Goal: Navigation & Orientation: Go to known website

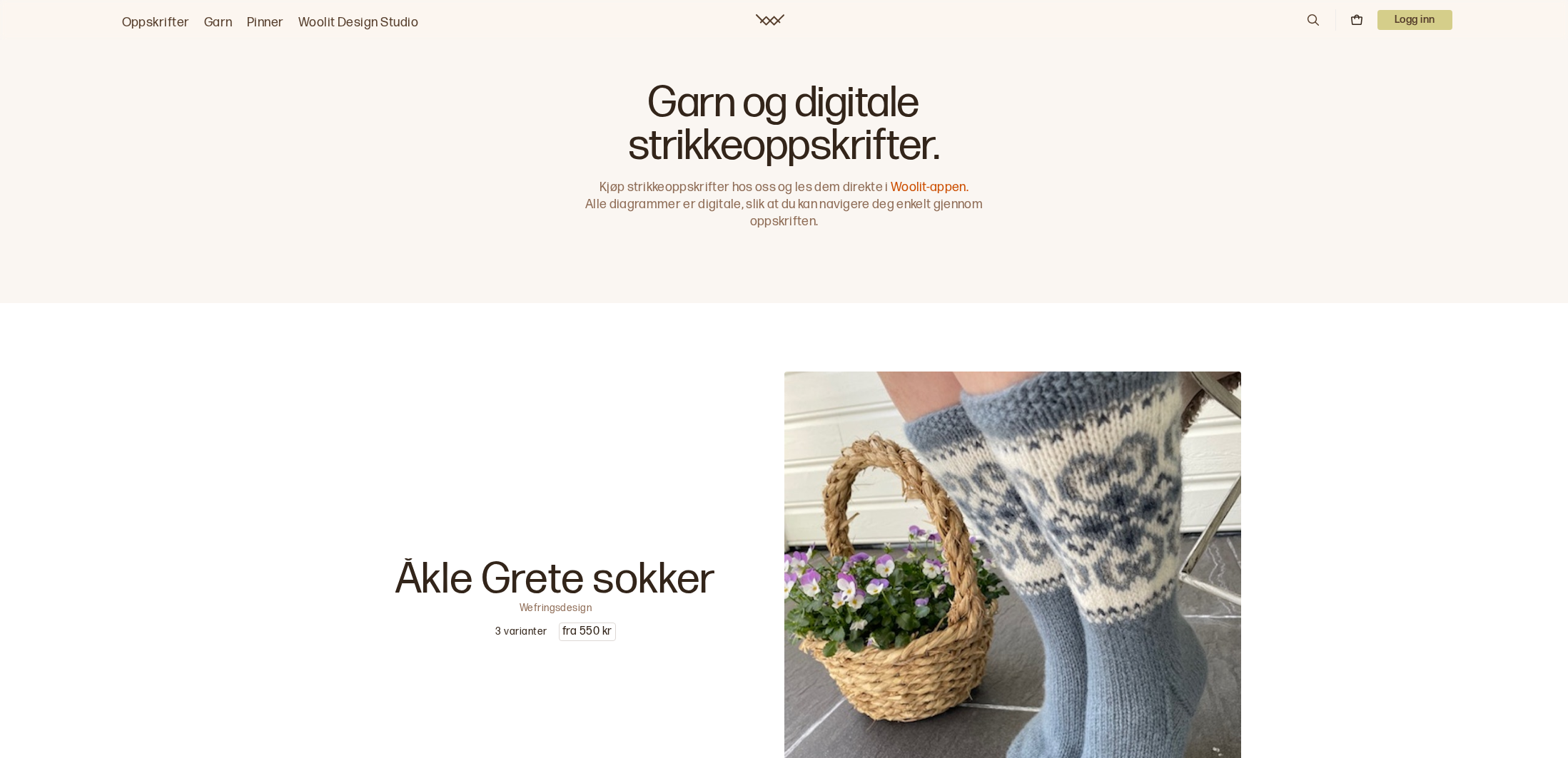
click at [393, 21] on link "Woolit Design Studio" at bounding box center [358, 23] width 121 height 20
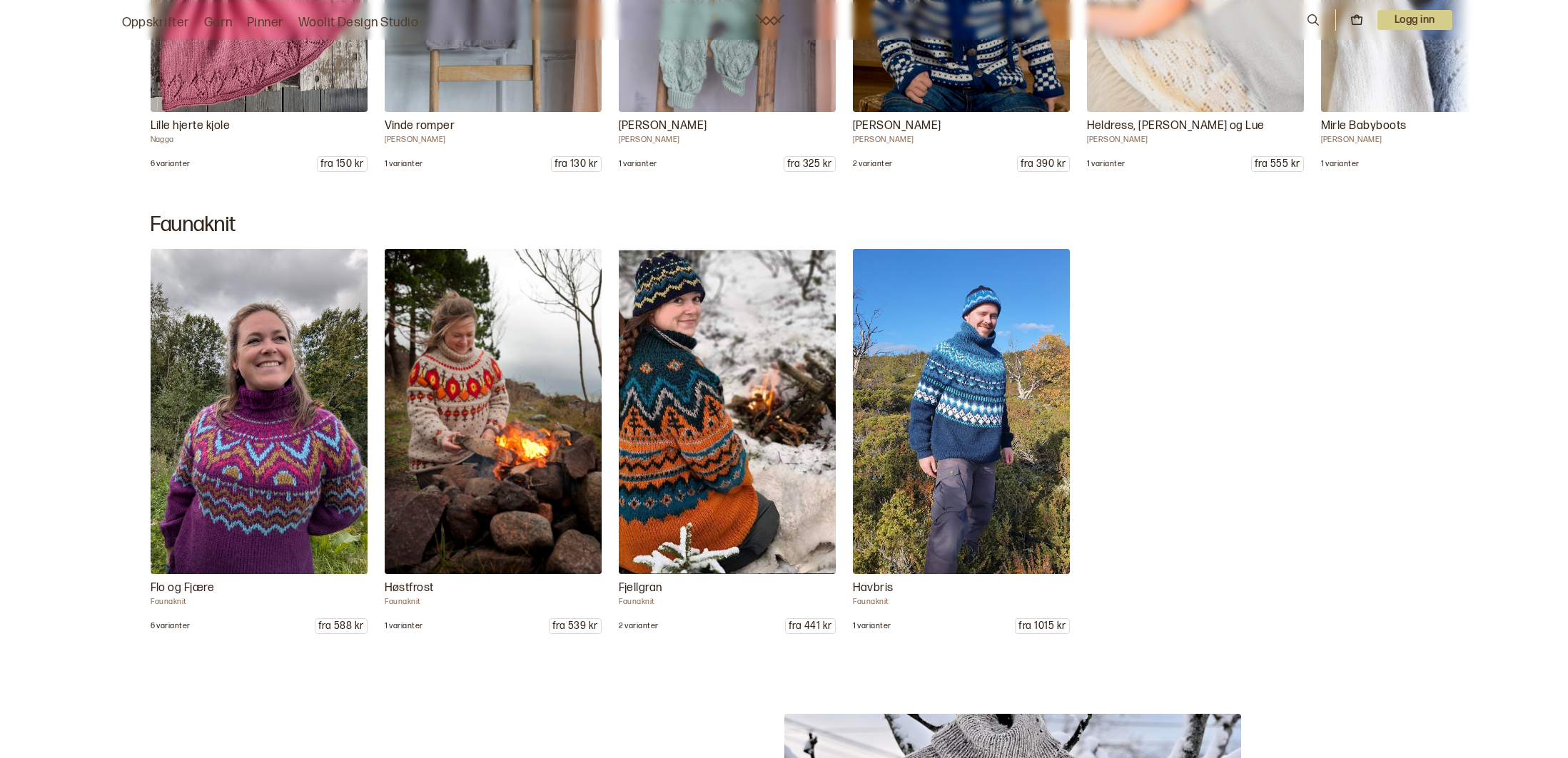
scroll to position [12711, 0]
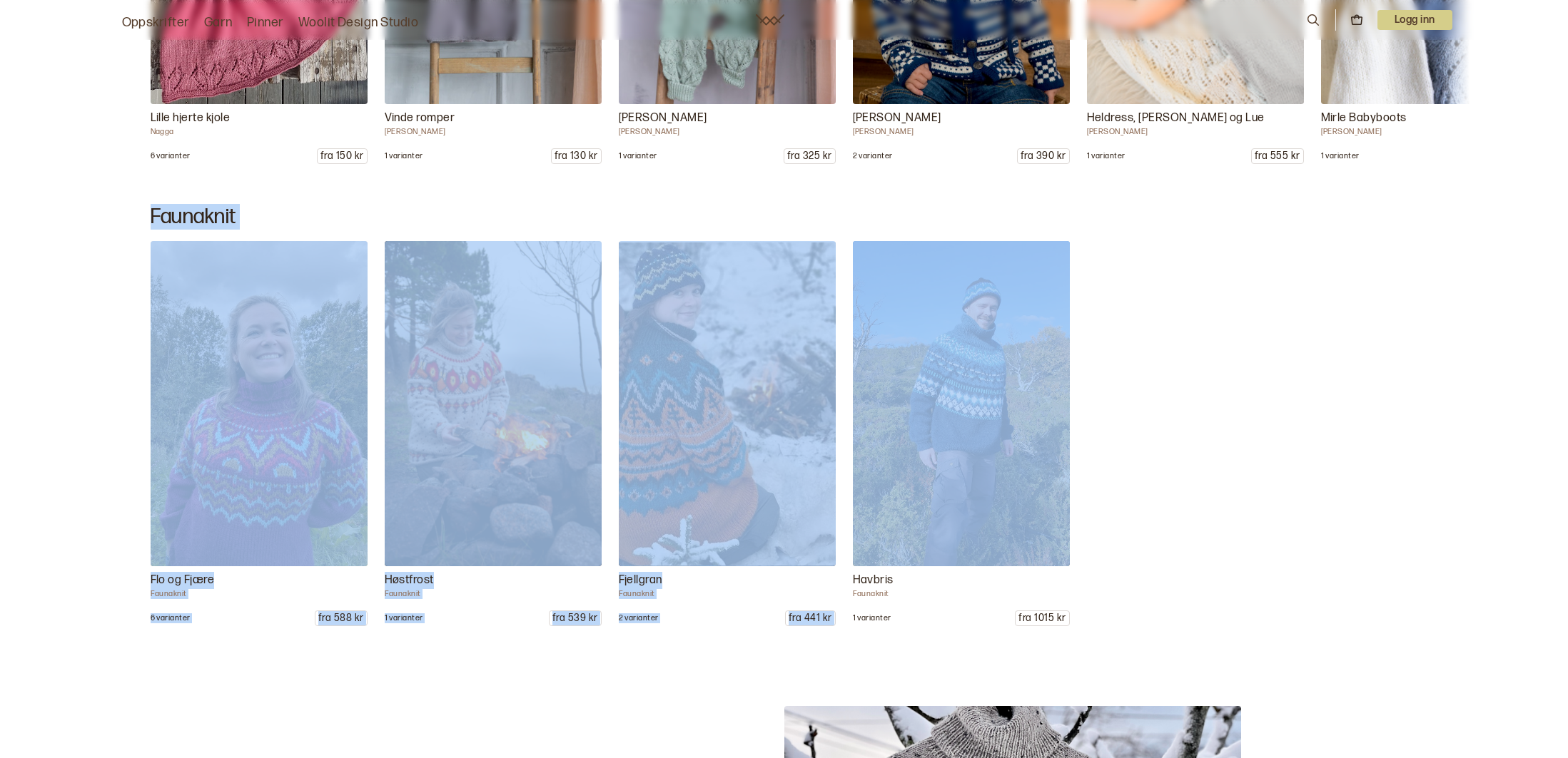
drag, startPoint x: 1552, startPoint y: 114, endPoint x: 1543, endPoint y: 202, distance: 88.5
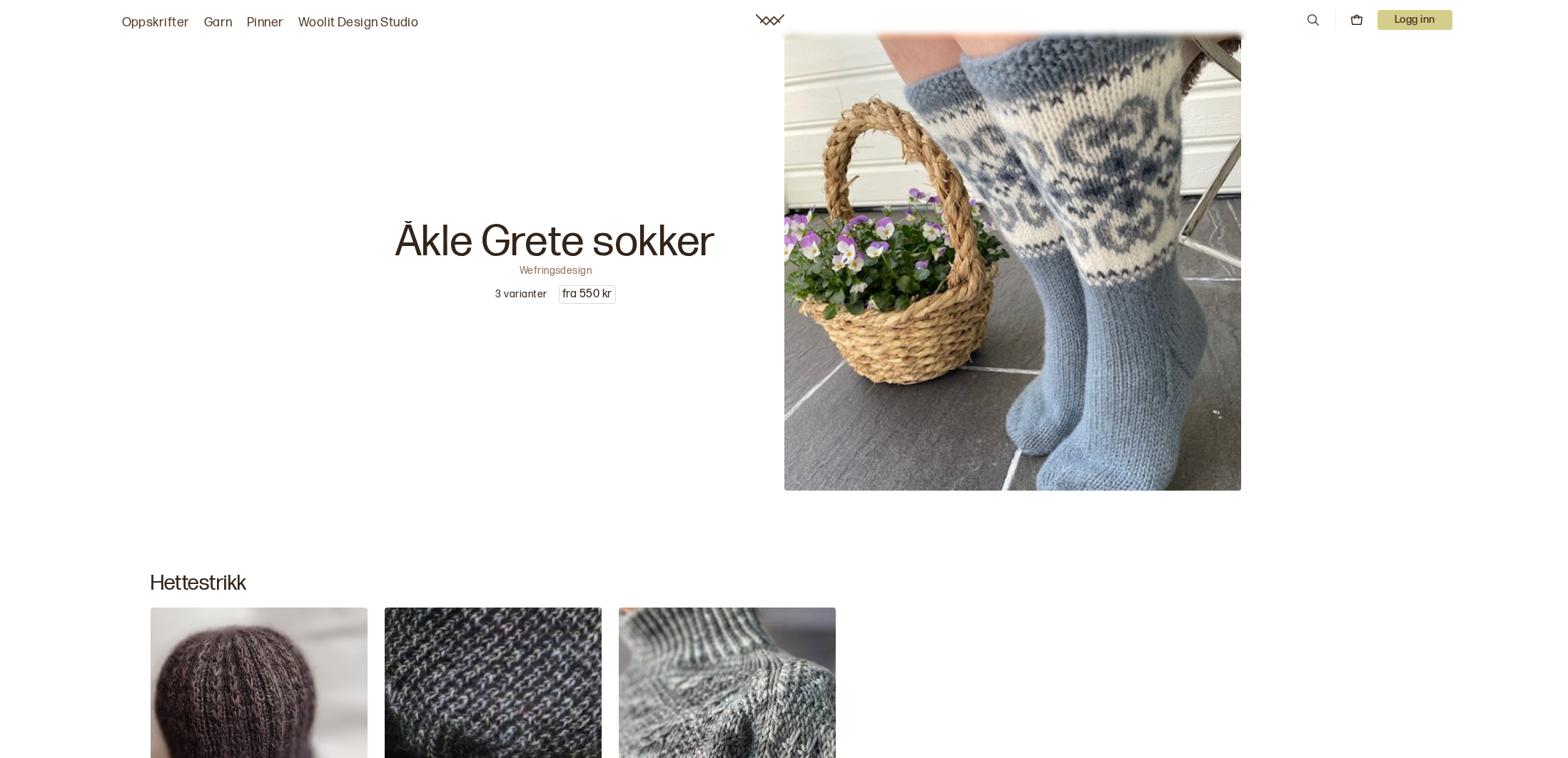
scroll to position [17114, 0]
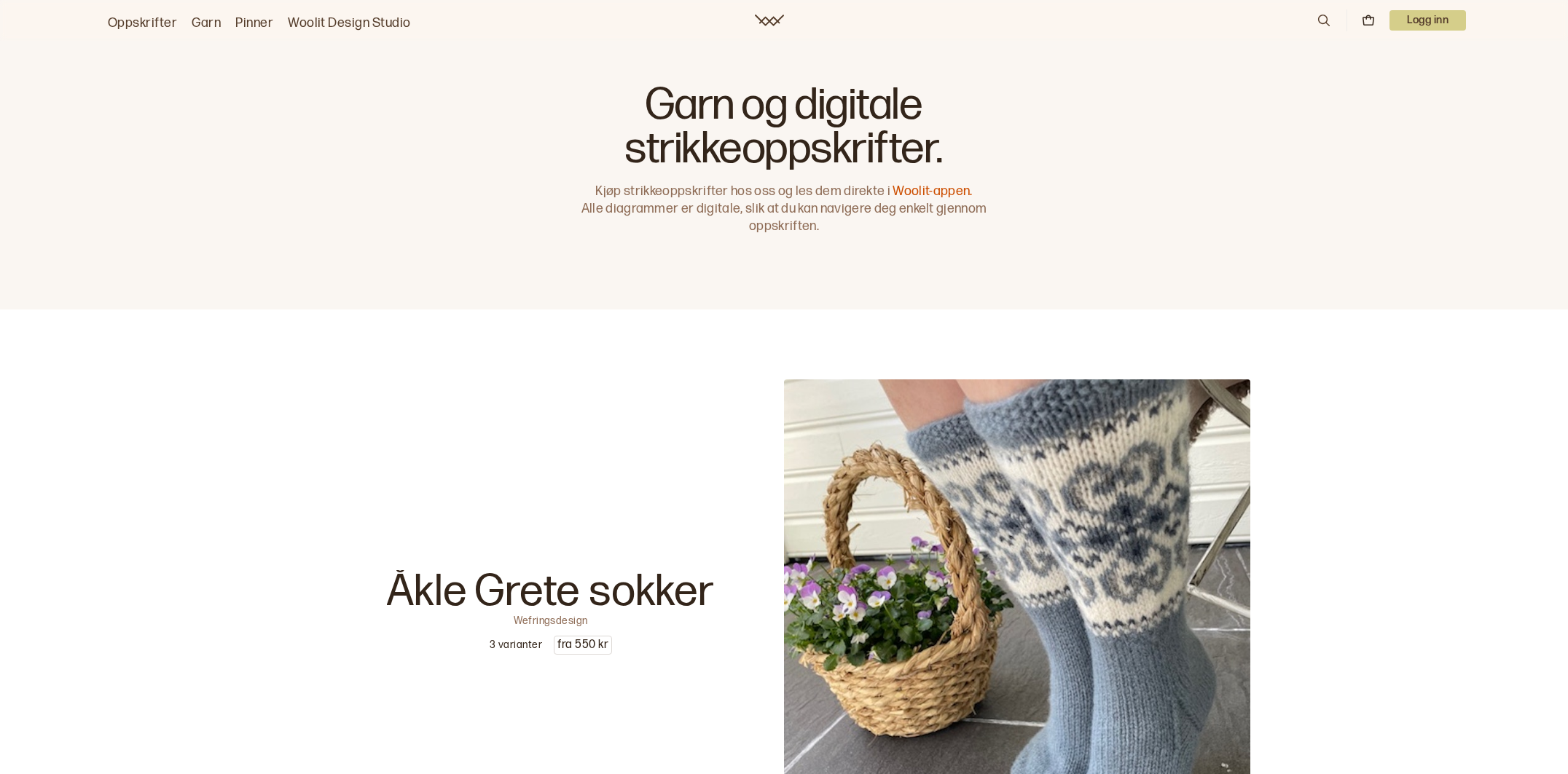
click at [1399, 20] on p "Logg inn" at bounding box center [1427, 20] width 77 height 20
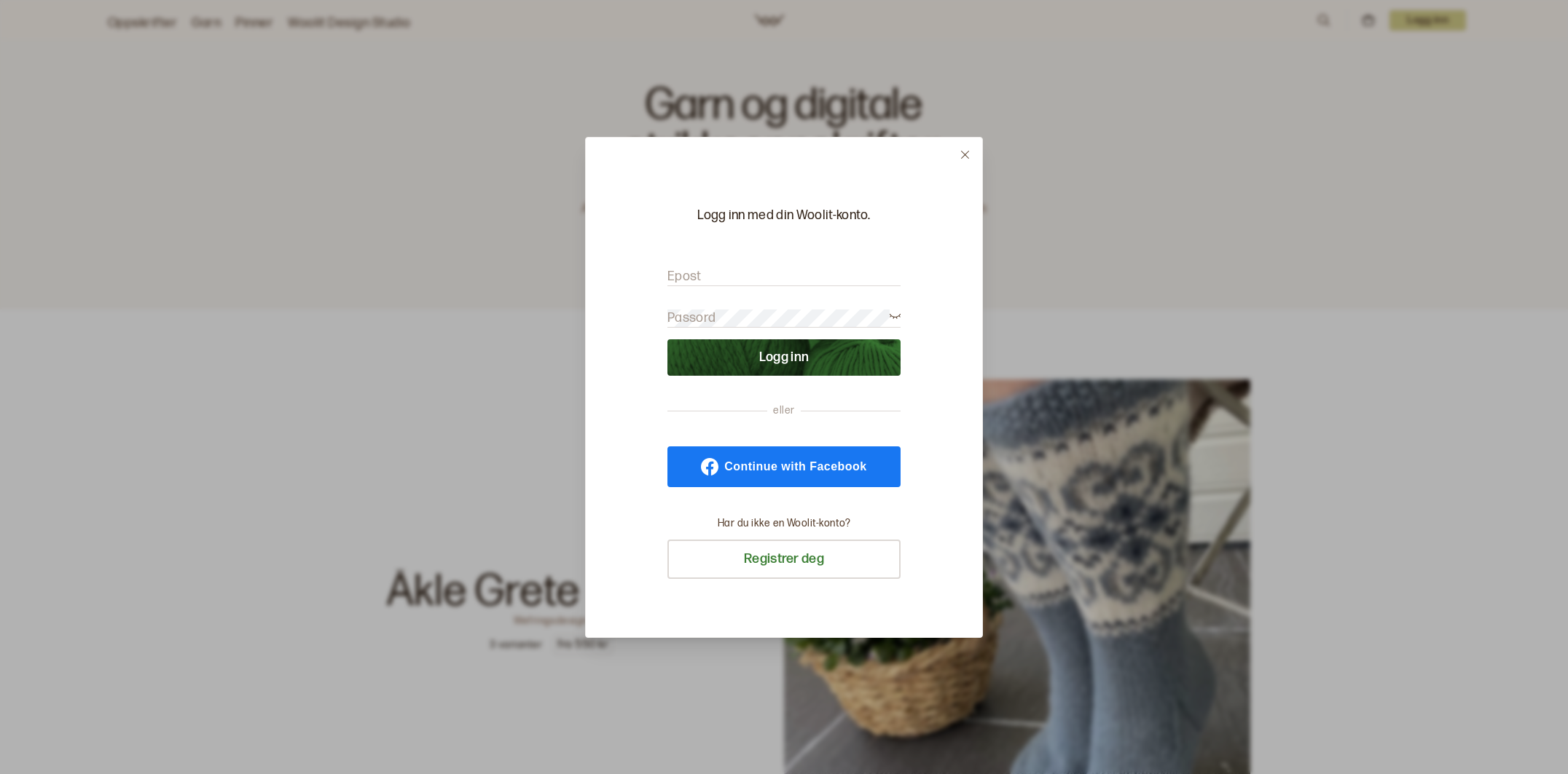
click at [763, 258] on form "Epost Passord Logg inn" at bounding box center [784, 315] width 233 height 123
click at [758, 278] on input "Epost" at bounding box center [784, 277] width 233 height 18
click at [727, 365] on button "Logg inn" at bounding box center [784, 358] width 233 height 37
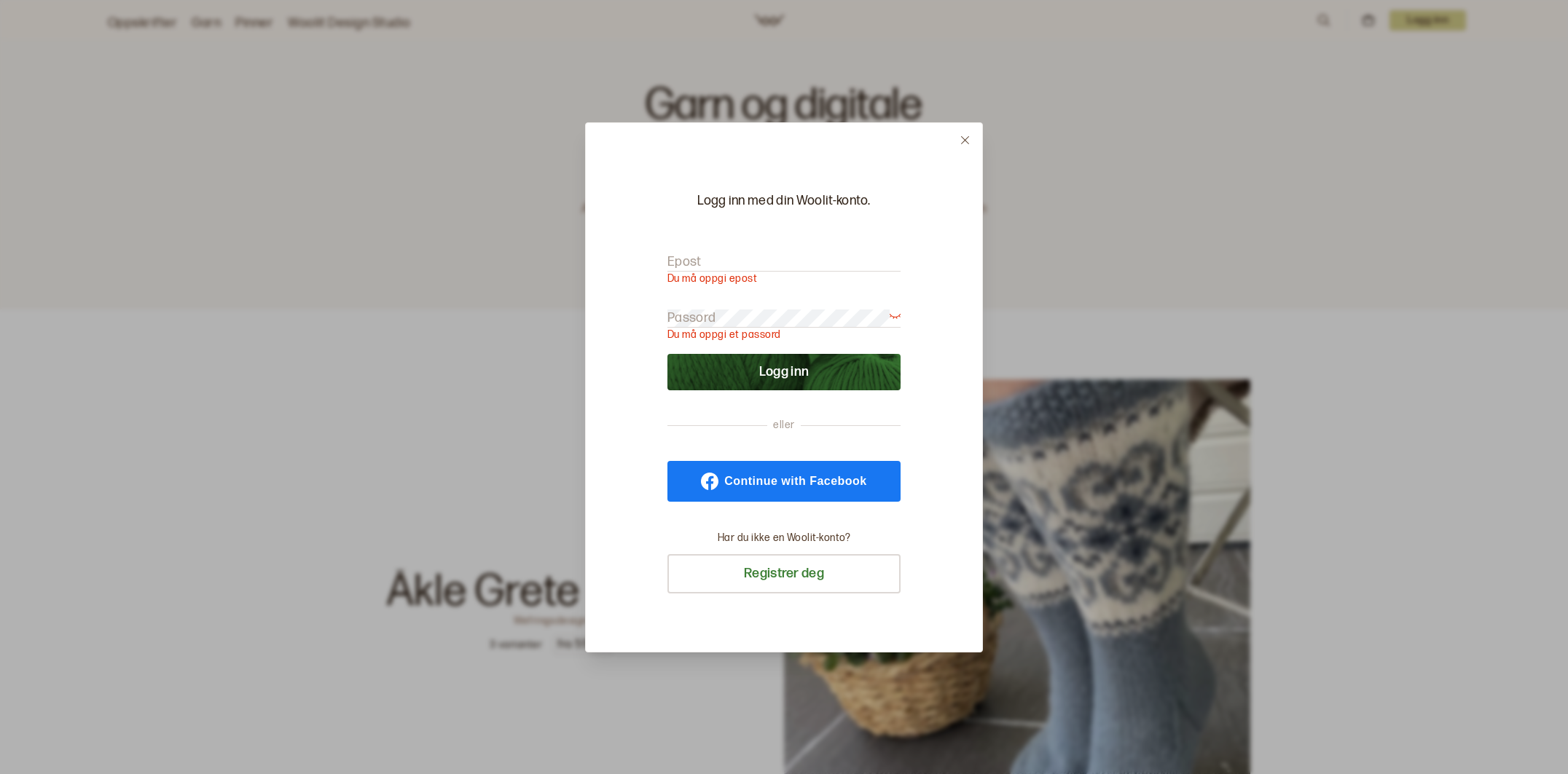
click at [819, 276] on p "Du må oppgi epost" at bounding box center [784, 279] width 233 height 15
drag, startPoint x: 812, startPoint y: 288, endPoint x: 807, endPoint y: 276, distance: 13.0
click at [811, 284] on form "Epost Du må oppgi epost Passord Du må oppgi et passord Logg inn" at bounding box center [784, 314] width 233 height 151
click at [805, 255] on input "Epost" at bounding box center [784, 262] width 233 height 18
type input "post@linedesigns.no"
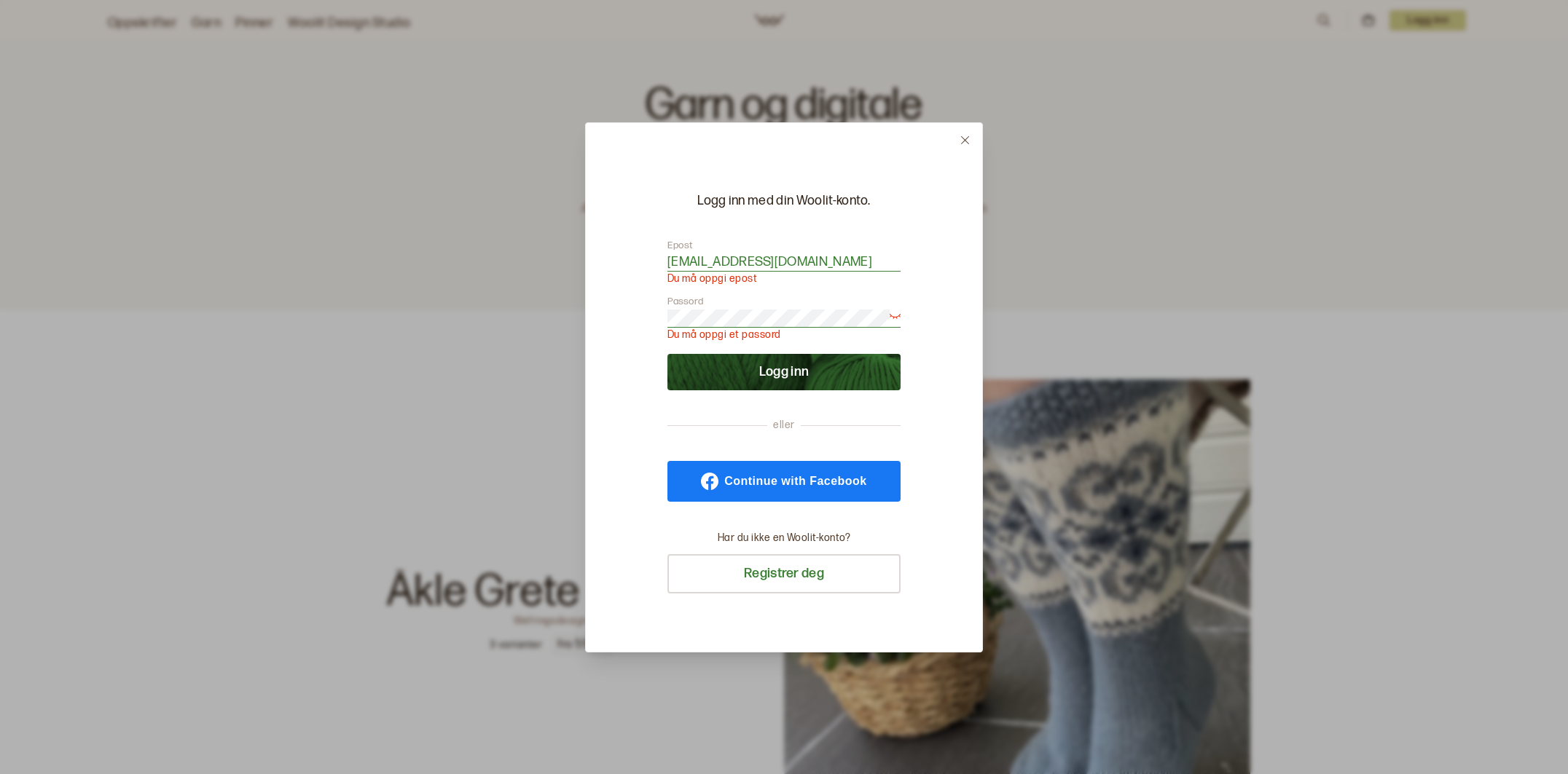
click at [789, 371] on button "Logg inn" at bounding box center [784, 372] width 233 height 37
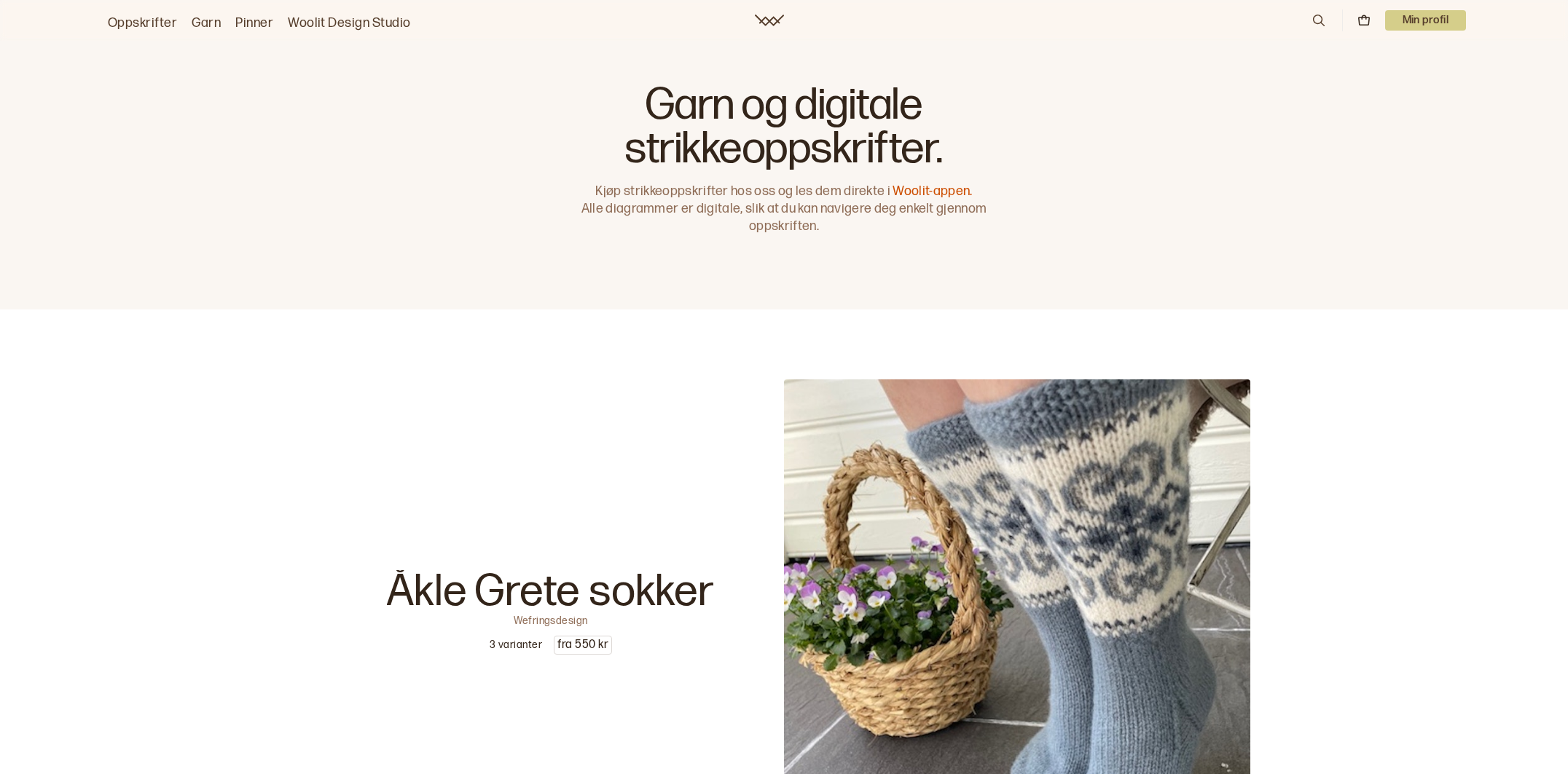
click at [1413, 22] on p "Min profil" at bounding box center [1426, 20] width 82 height 20
click at [1374, 58] on span "Profil" at bounding box center [1374, 58] width 27 height 14
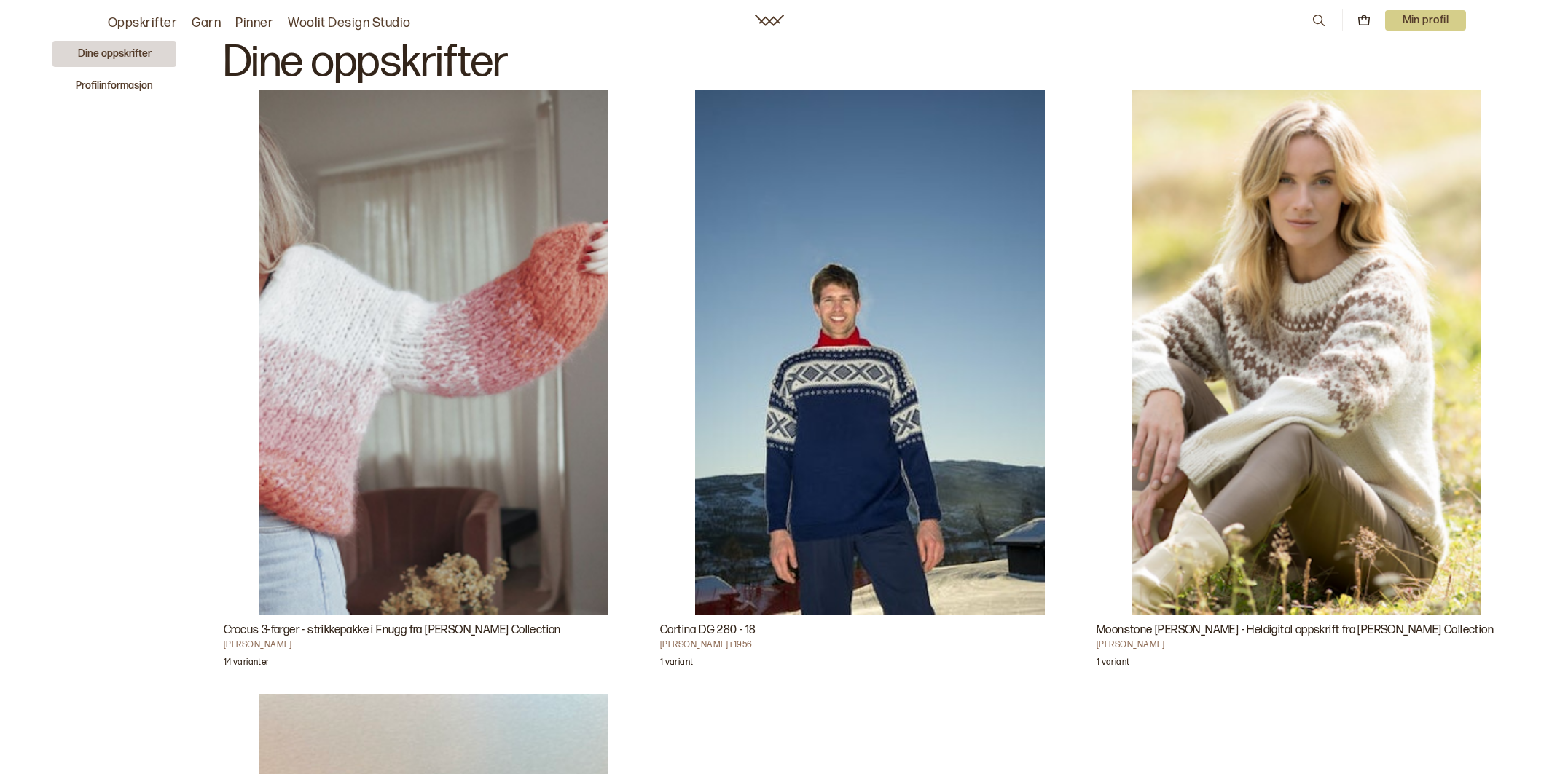
click at [389, 25] on link "Woolit Design Studio" at bounding box center [349, 23] width 123 height 20
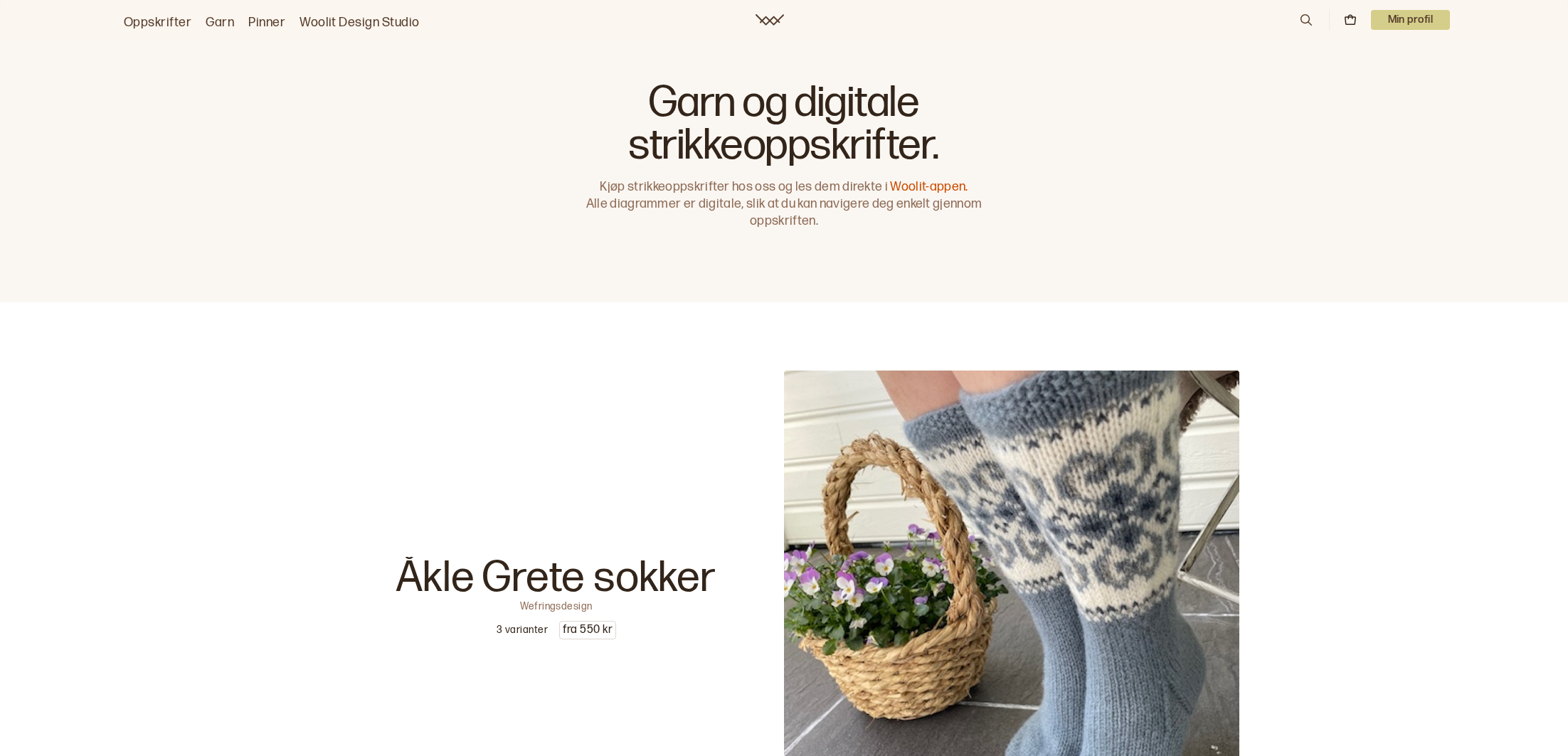
click at [219, 24] on link "Garn" at bounding box center [220, 23] width 29 height 20
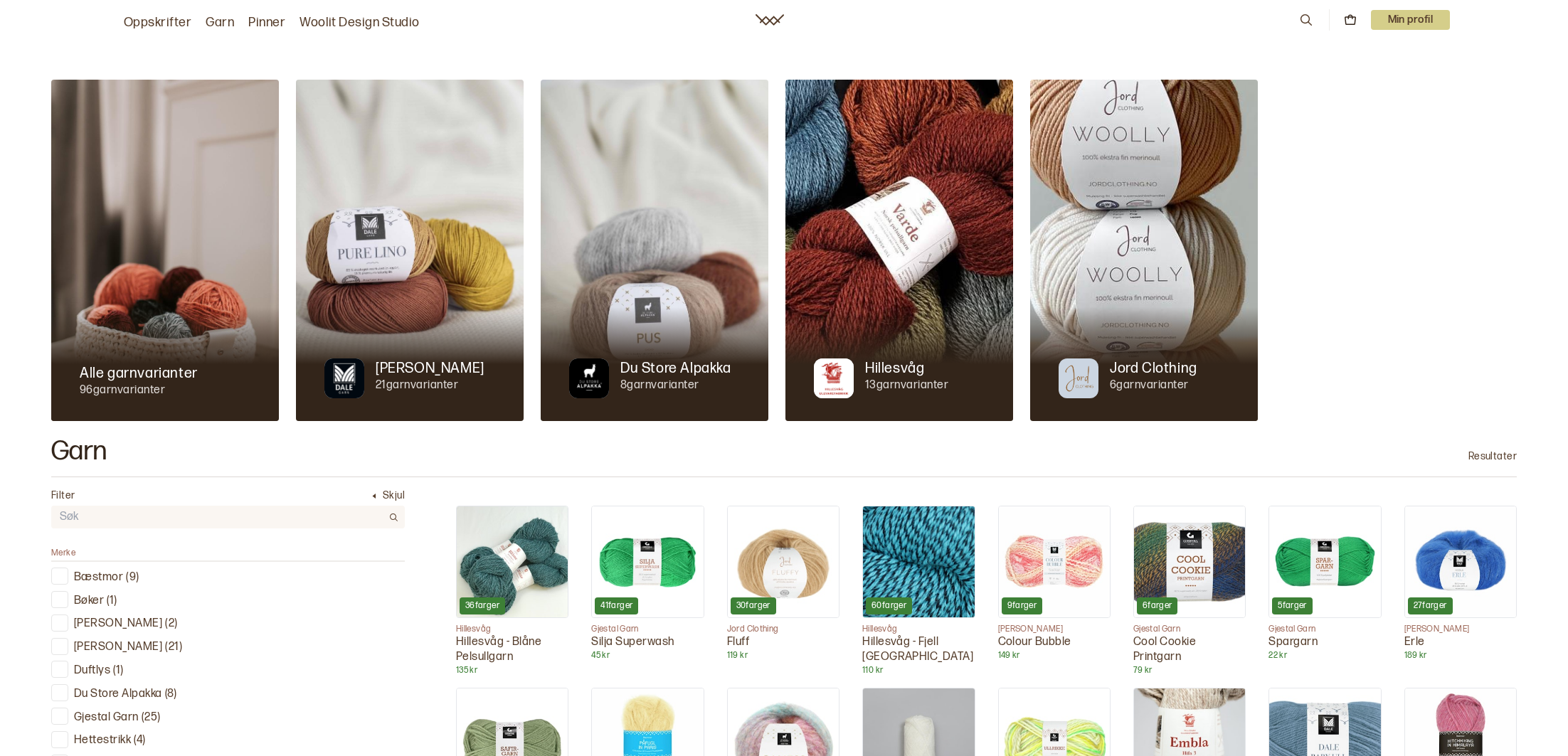
click at [670, 292] on img at bounding box center [654, 250] width 227 height 342
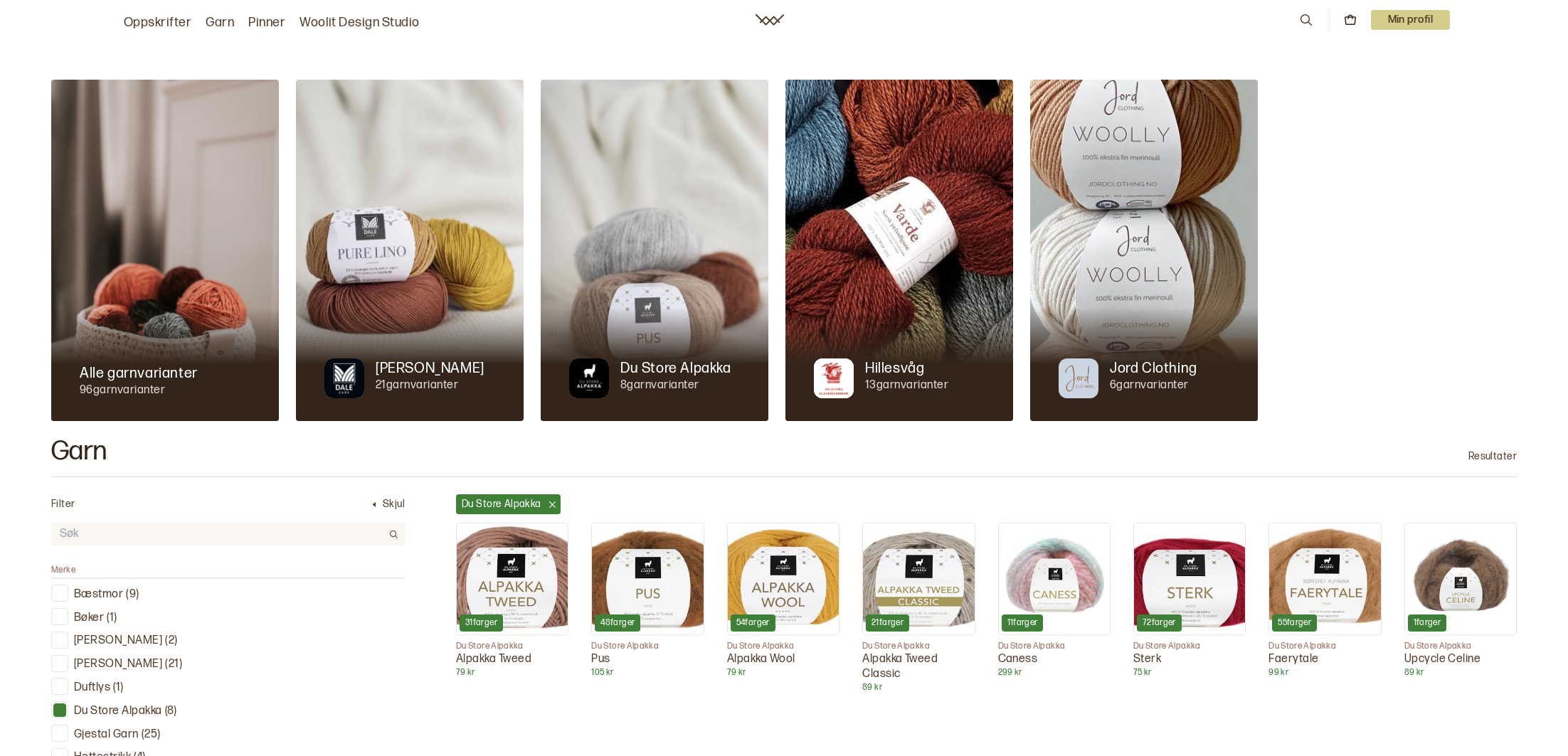
click at [794, 610] on img at bounding box center [783, 579] width 111 height 111
click at [398, 24] on link "Woolit Design Studio" at bounding box center [359, 23] width 121 height 20
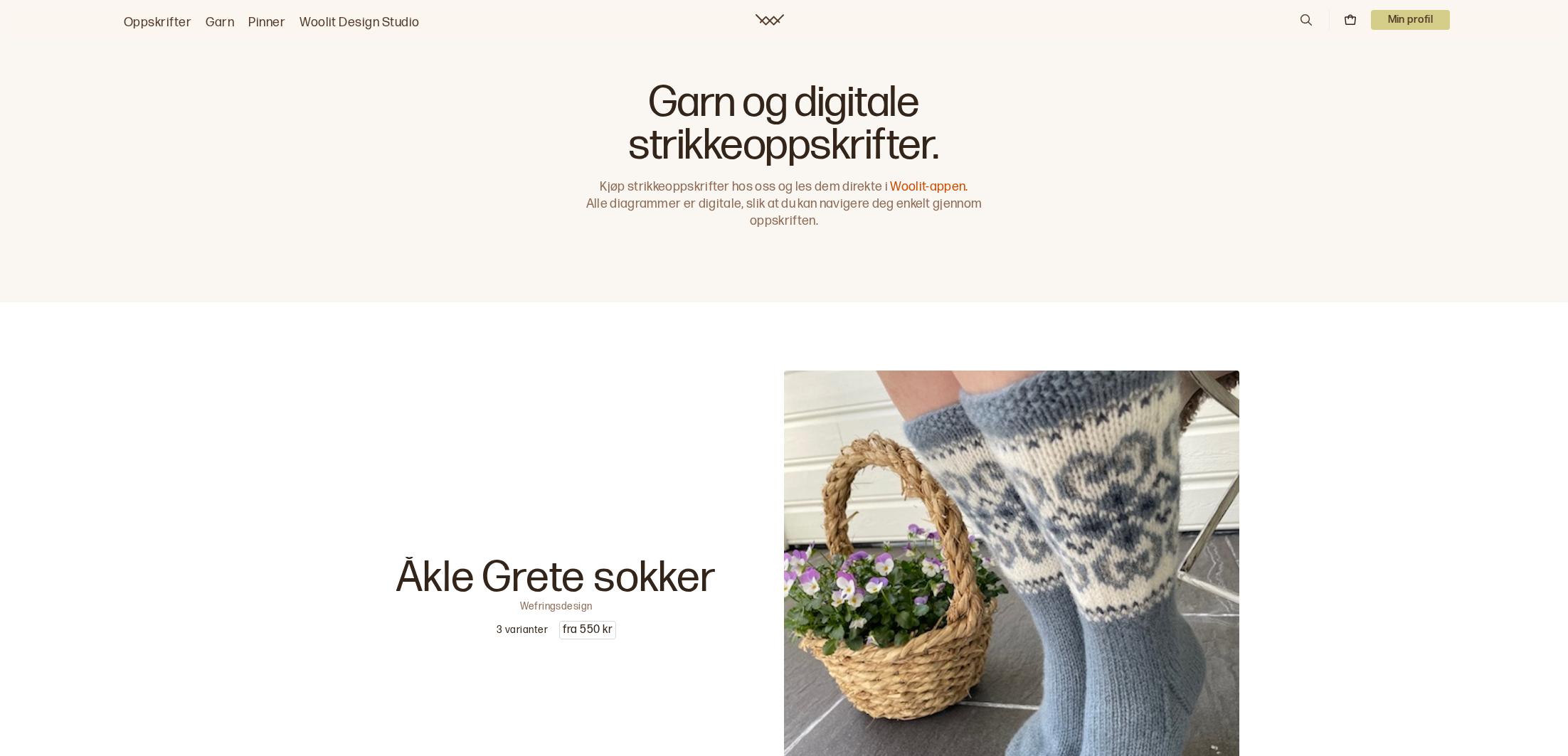
click at [324, 23] on link "Woolit Design Studio" at bounding box center [359, 23] width 121 height 20
